Goal: Task Accomplishment & Management: Use online tool/utility

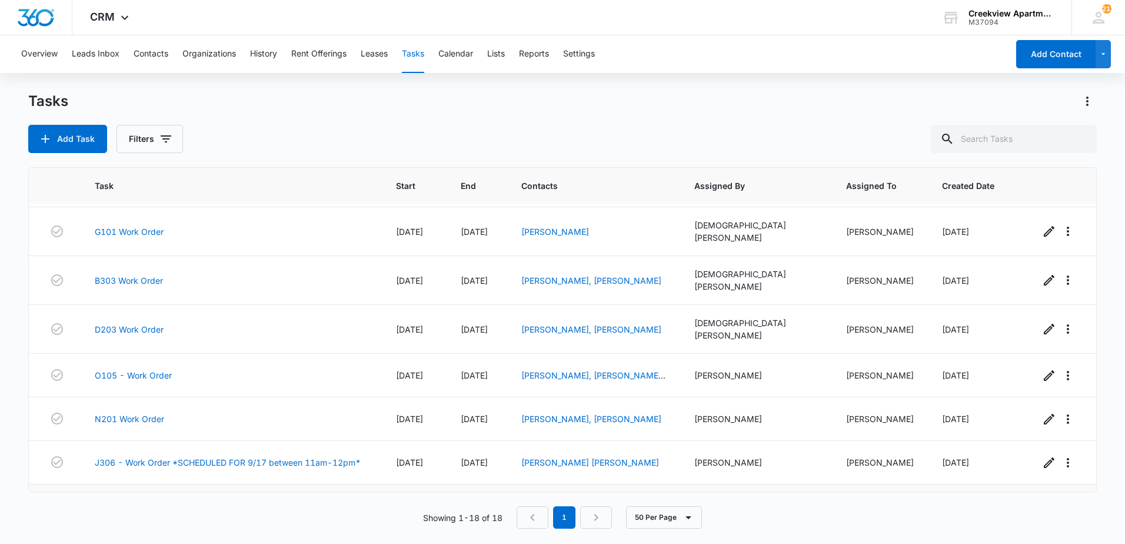
scroll to position [501, 0]
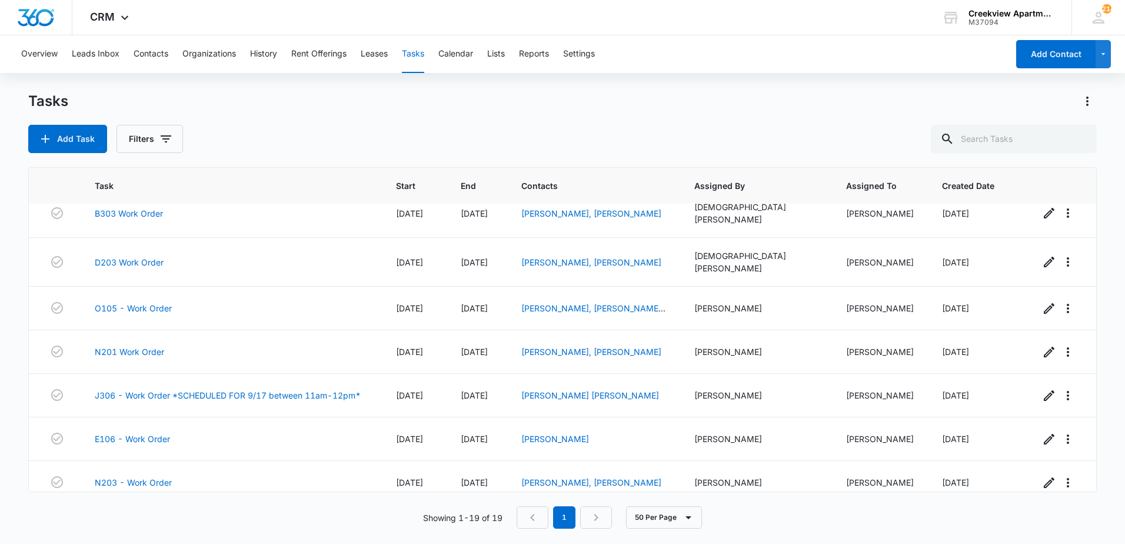
scroll to position [545, 0]
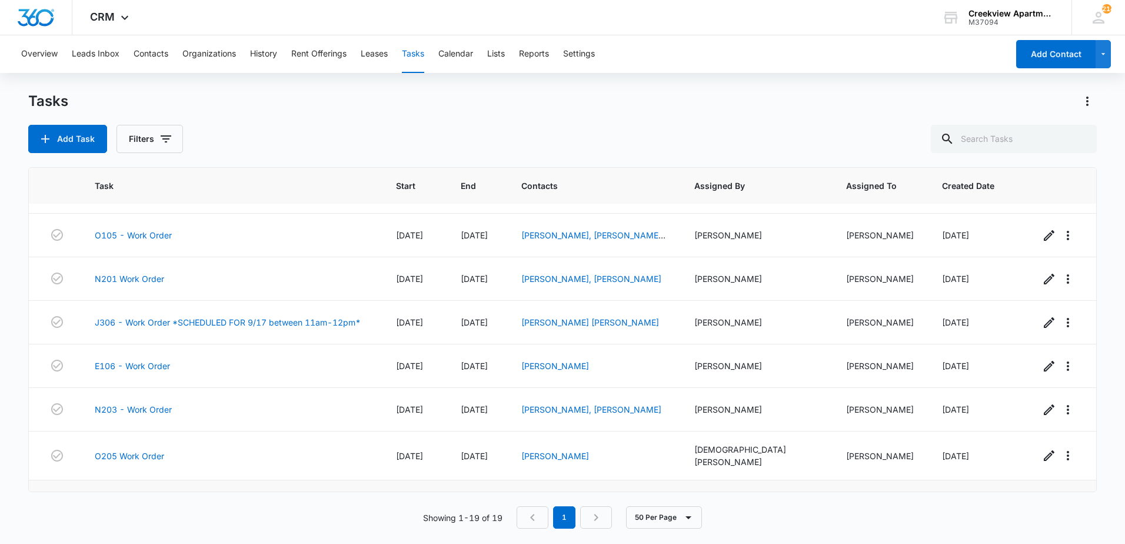
click at [125, 498] on link "G207 Work Order" at bounding box center [129, 504] width 69 height 12
